Goal: Transaction & Acquisition: Purchase product/service

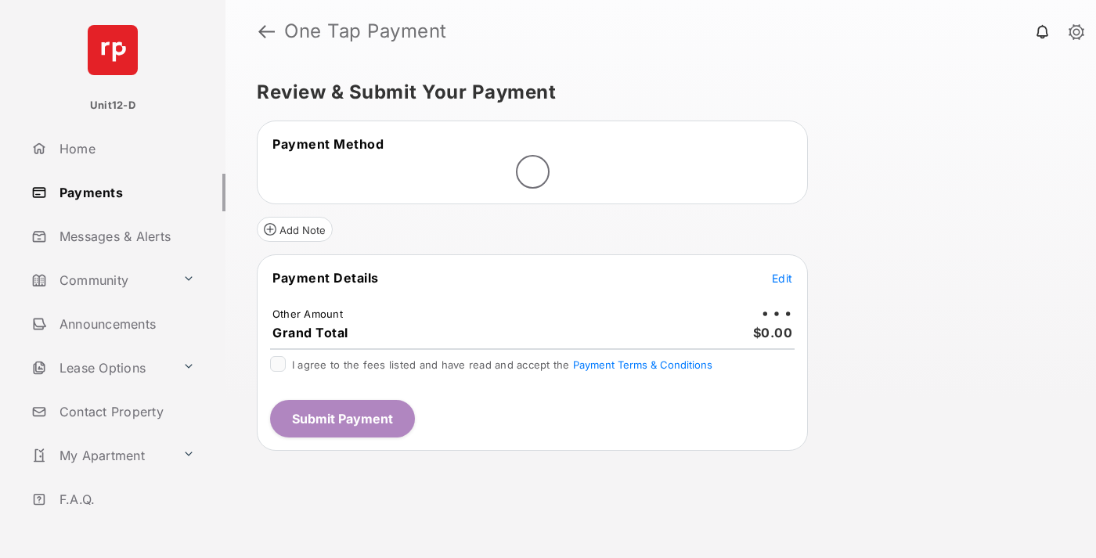
click at [782, 278] on span "Edit" at bounding box center [782, 278] width 20 height 13
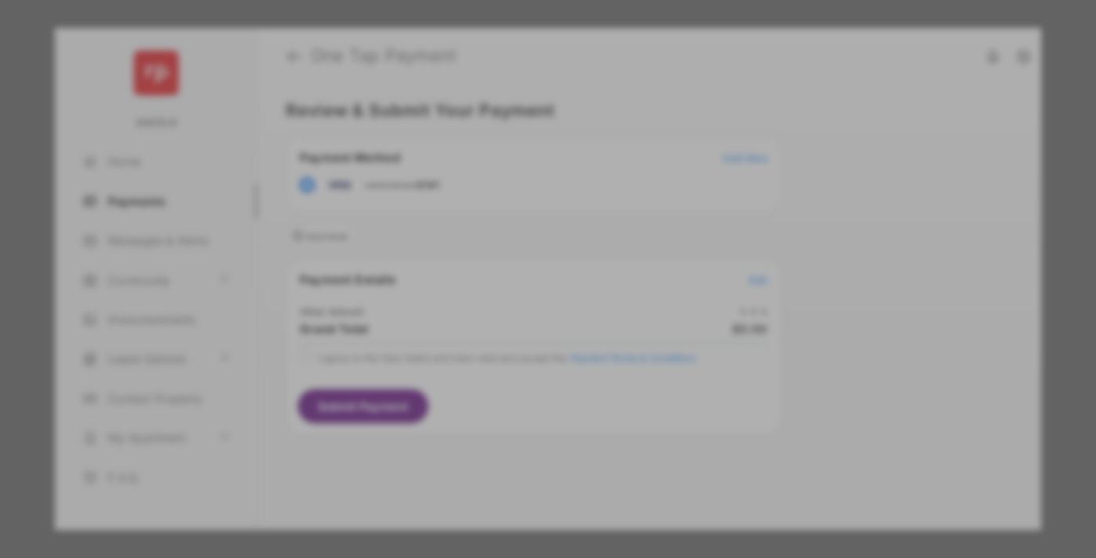
click at [519, 255] on div "Other Amount" at bounding box center [519, 264] width 254 height 27
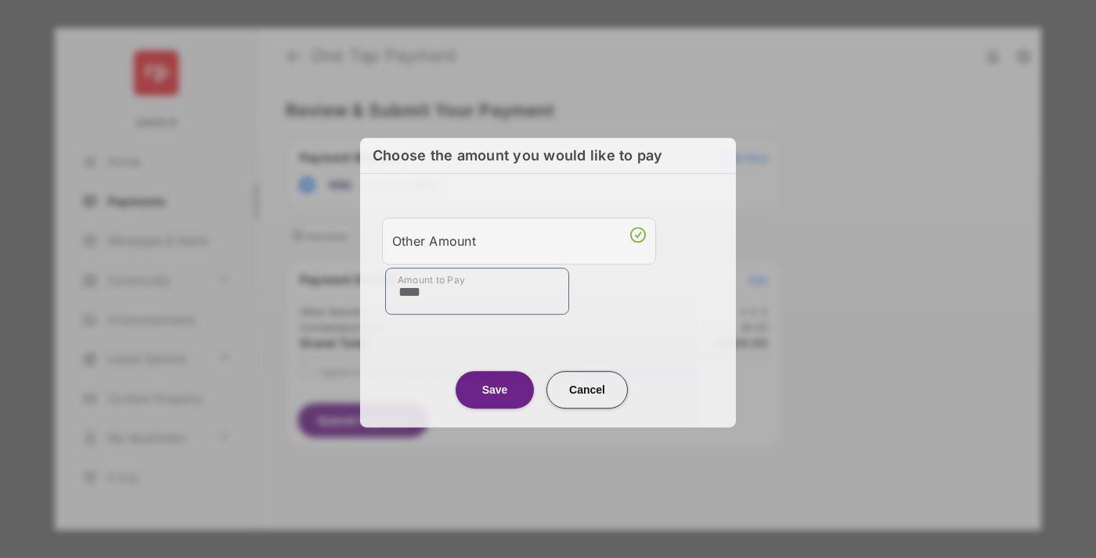
type input "****"
click at [495, 388] on button "Save" at bounding box center [495, 390] width 78 height 38
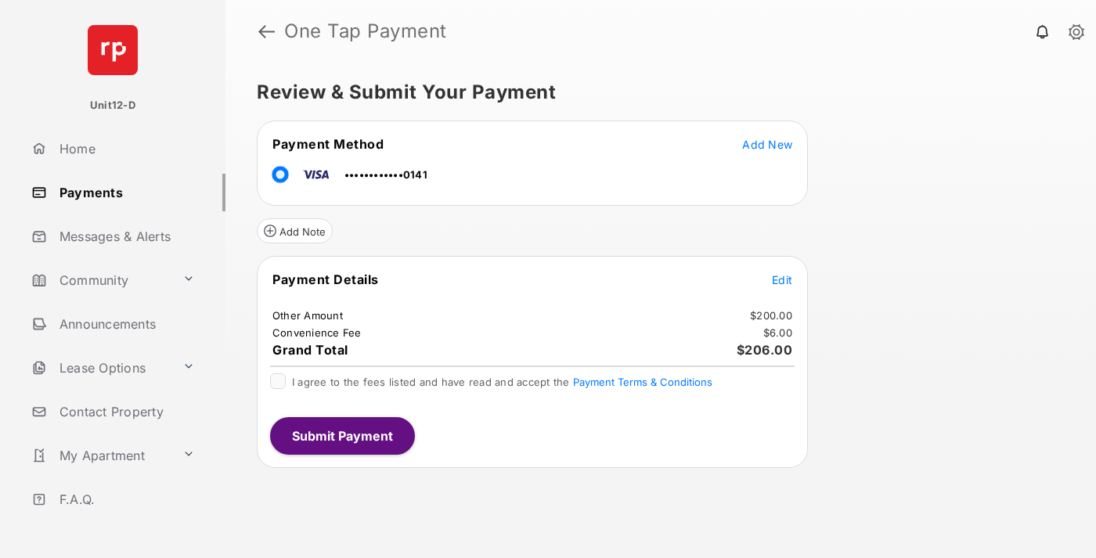
click at [782, 280] on span "Edit" at bounding box center [782, 279] width 20 height 13
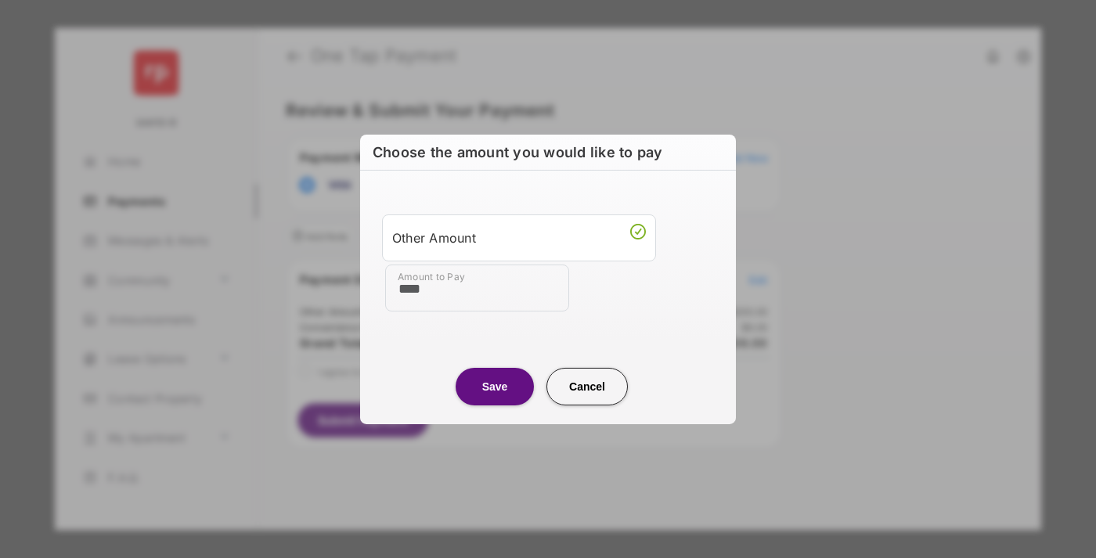
click at [495, 386] on button "Save" at bounding box center [495, 386] width 78 height 38
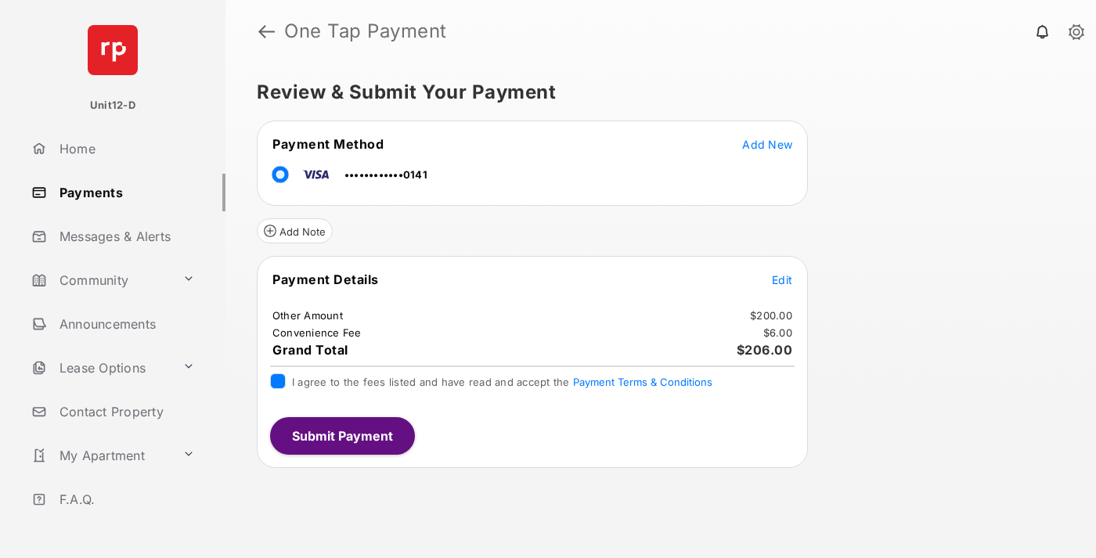
click at [341, 435] on button "Submit Payment" at bounding box center [342, 436] width 145 height 38
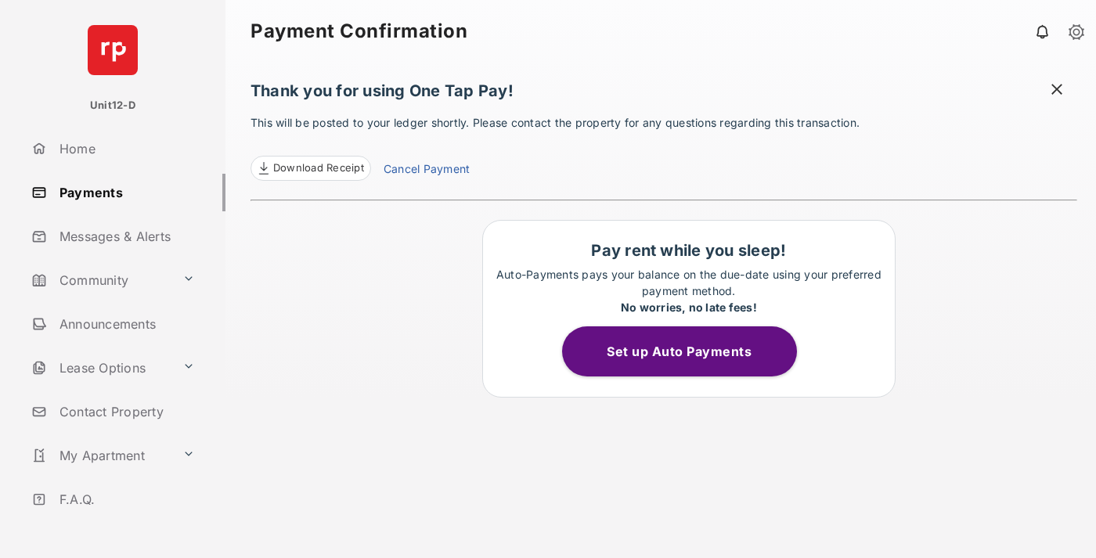
click at [688, 352] on button "Set up Auto Payments" at bounding box center [679, 352] width 235 height 50
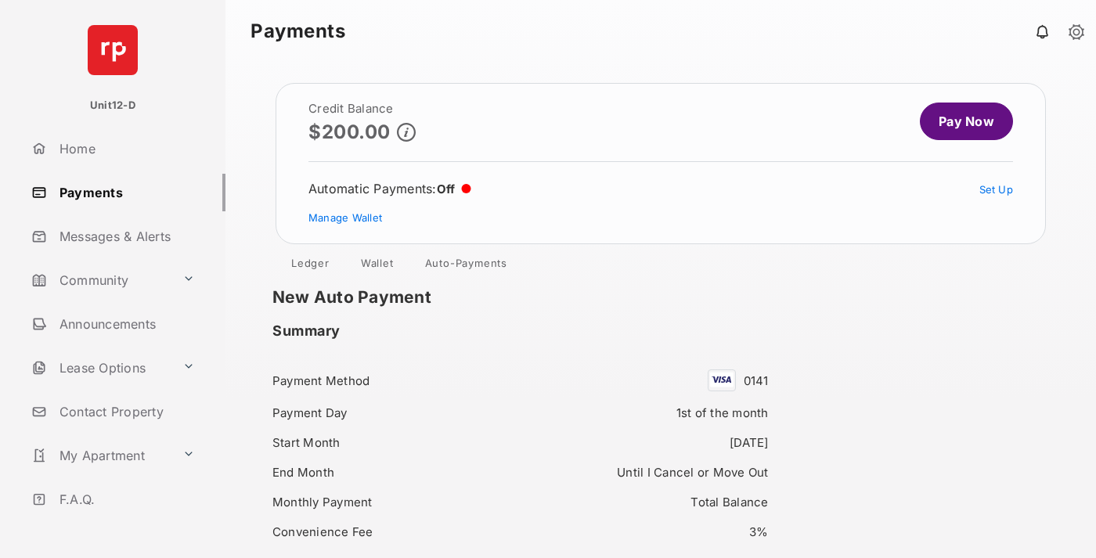
scroll to position [135, 0]
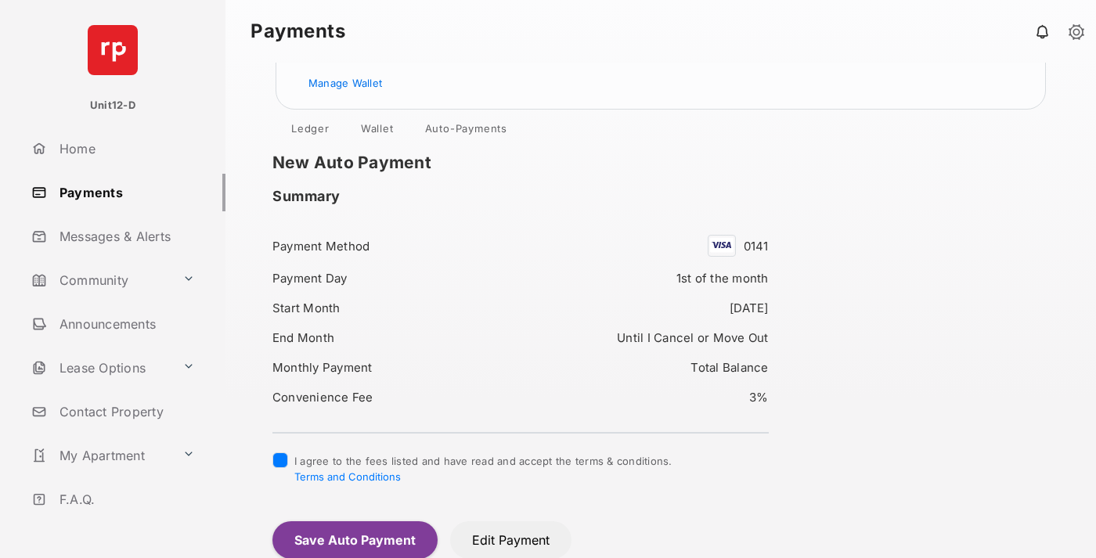
click at [354, 539] on button "Save Auto Payment" at bounding box center [354, 540] width 165 height 38
